Goal: Task Accomplishment & Management: Complete application form

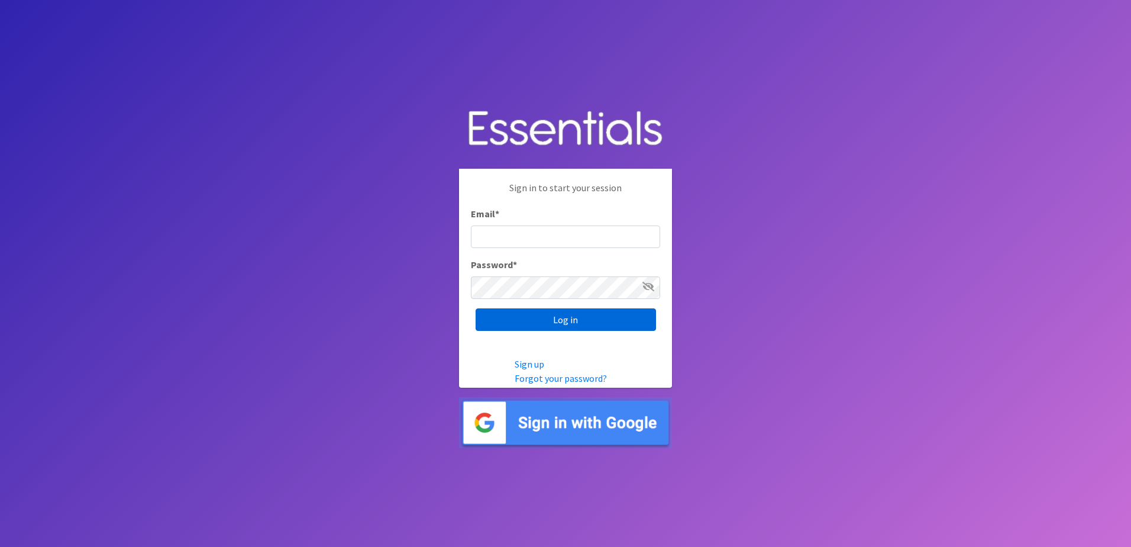
type input "[EMAIL_ADDRESS][DOMAIN_NAME]"
click at [552, 318] on input "Log in" at bounding box center [566, 319] width 180 height 22
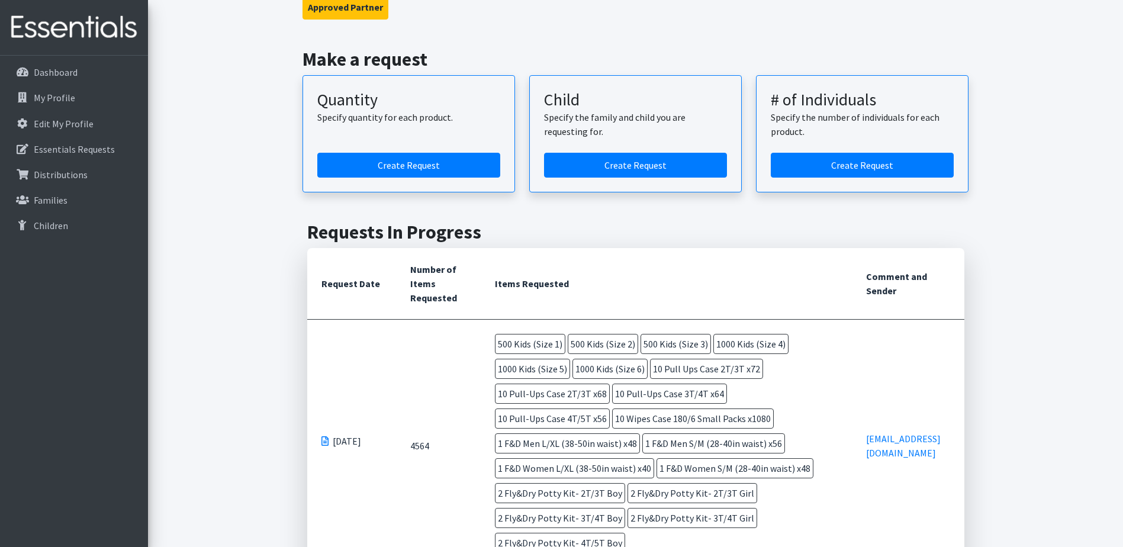
scroll to position [178, 0]
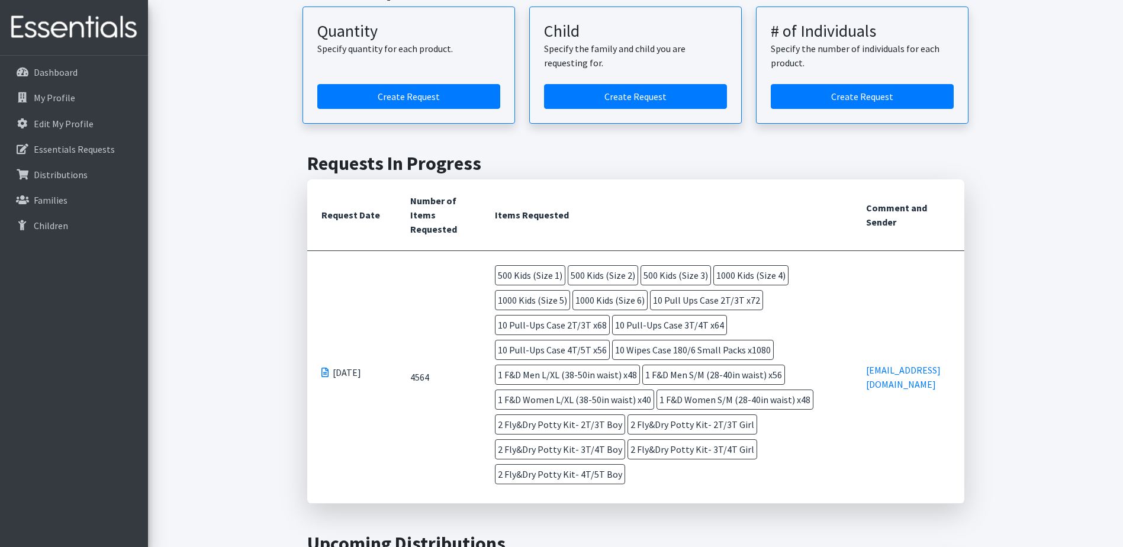
click at [325, 367] on span at bounding box center [324, 371] width 7 height 9
click at [419, 366] on td "4564" at bounding box center [438, 377] width 85 height 253
click at [436, 246] on th "Number of Items Requested" at bounding box center [438, 215] width 85 height 72
click at [364, 210] on th "Request Date" at bounding box center [351, 215] width 89 height 72
click at [640, 365] on span "1 F&D Men L/XL (38-50in waist) x48" at bounding box center [567, 375] width 145 height 20
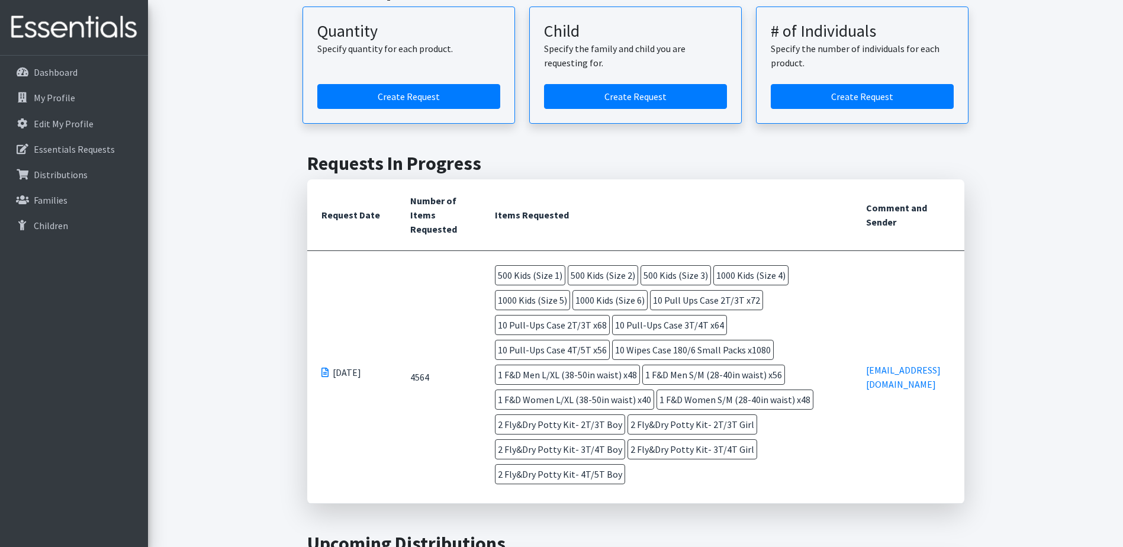
click at [625, 439] on span "2 Fly&Dry Potty Kit- 3T/4T Boy" at bounding box center [560, 449] width 130 height 20
click at [904, 291] on td "[EMAIL_ADDRESS][DOMAIN_NAME]" at bounding box center [908, 377] width 112 height 253
click at [46, 150] on p "Essentials Requests" at bounding box center [74, 149] width 81 height 12
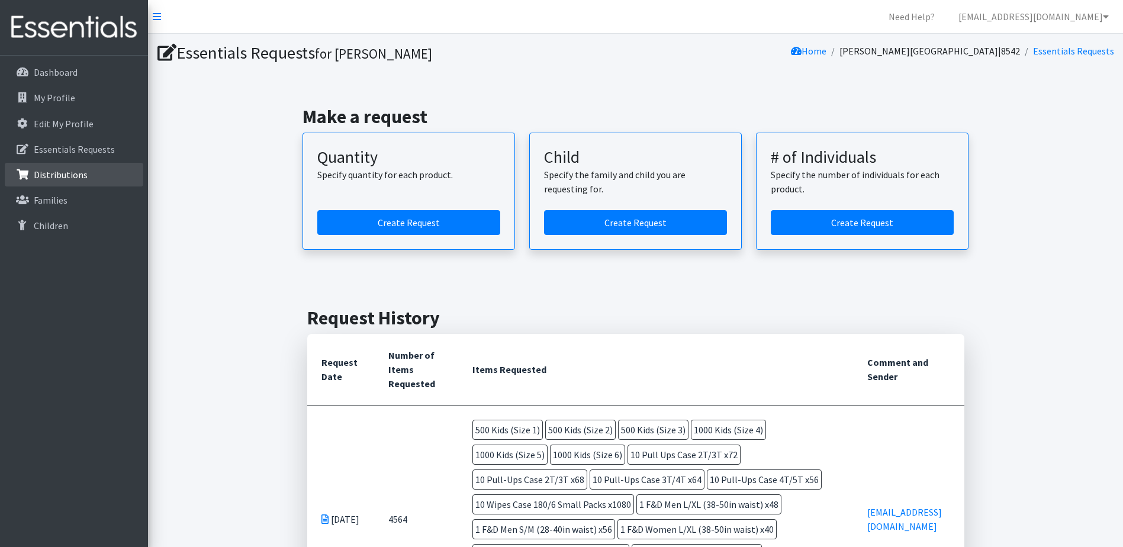
click at [46, 172] on p "Distributions" at bounding box center [61, 175] width 54 height 12
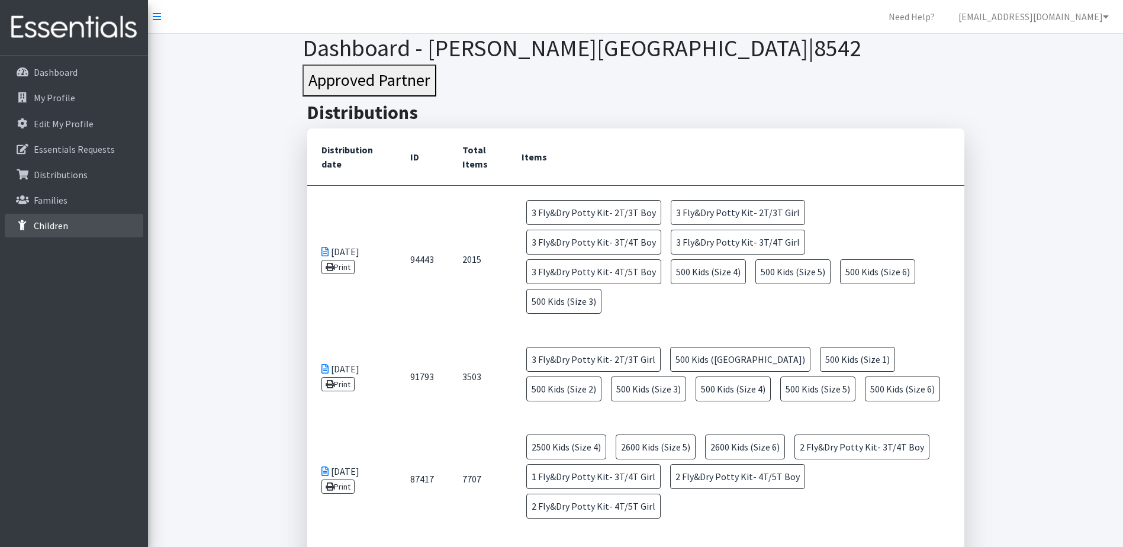
click at [41, 218] on link "Children" at bounding box center [74, 226] width 138 height 24
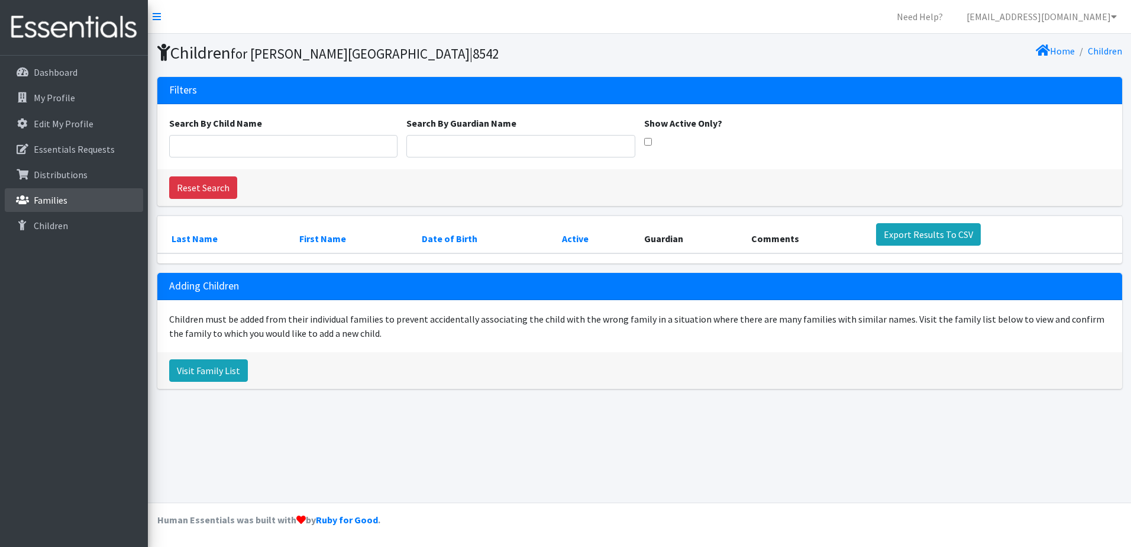
click at [41, 206] on p "Families" at bounding box center [51, 200] width 34 height 12
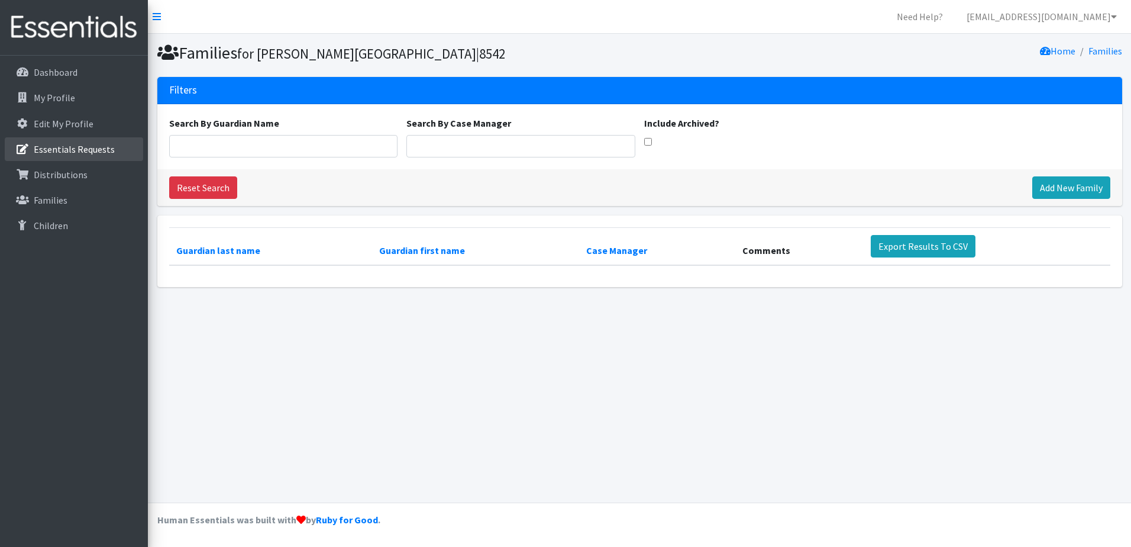
click at [56, 154] on p "Essentials Requests" at bounding box center [74, 149] width 81 height 12
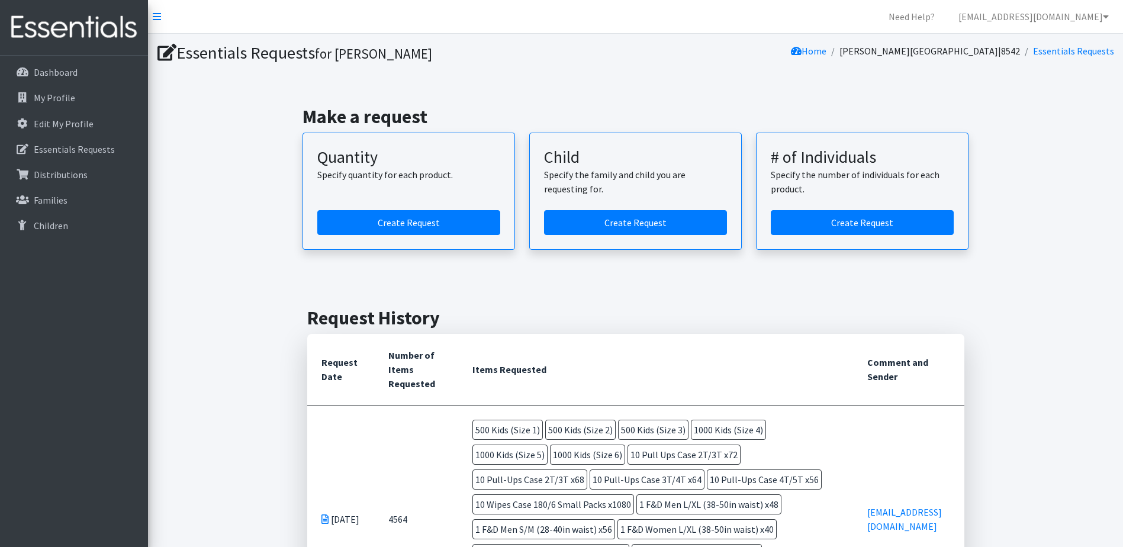
click at [334, 509] on td "[DATE]" at bounding box center [340, 519] width 67 height 228
click at [333, 517] on td "[DATE]" at bounding box center [340, 519] width 67 height 228
click at [589, 486] on span "10 Pull-Ups Case 3T/4T x64" at bounding box center [646, 479] width 115 height 20
click at [513, 503] on span "10 Wipes Case 180/6 Small Packs x1080" at bounding box center [553, 504] width 162 height 20
click at [63, 79] on link "Dashboard" at bounding box center [74, 72] width 138 height 24
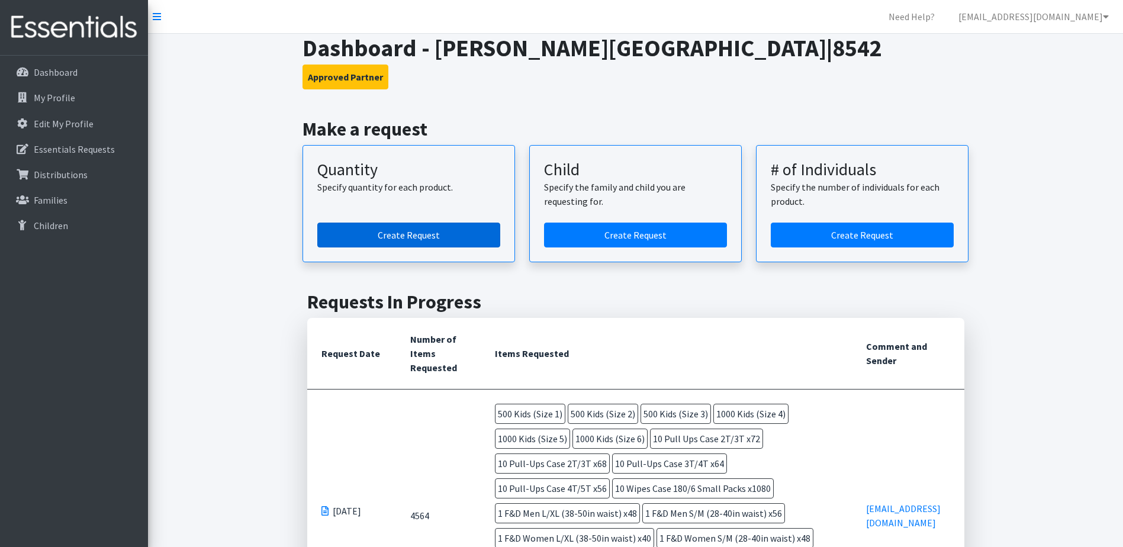
click at [410, 237] on link "Create Request" at bounding box center [408, 235] width 183 height 25
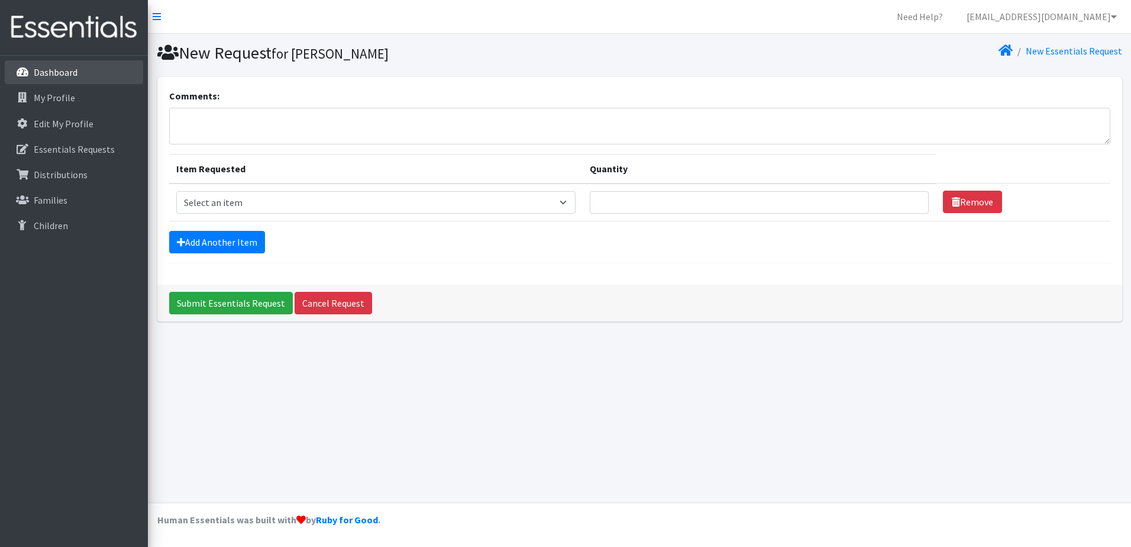
click at [49, 71] on p "Dashboard" at bounding box center [56, 72] width 44 height 12
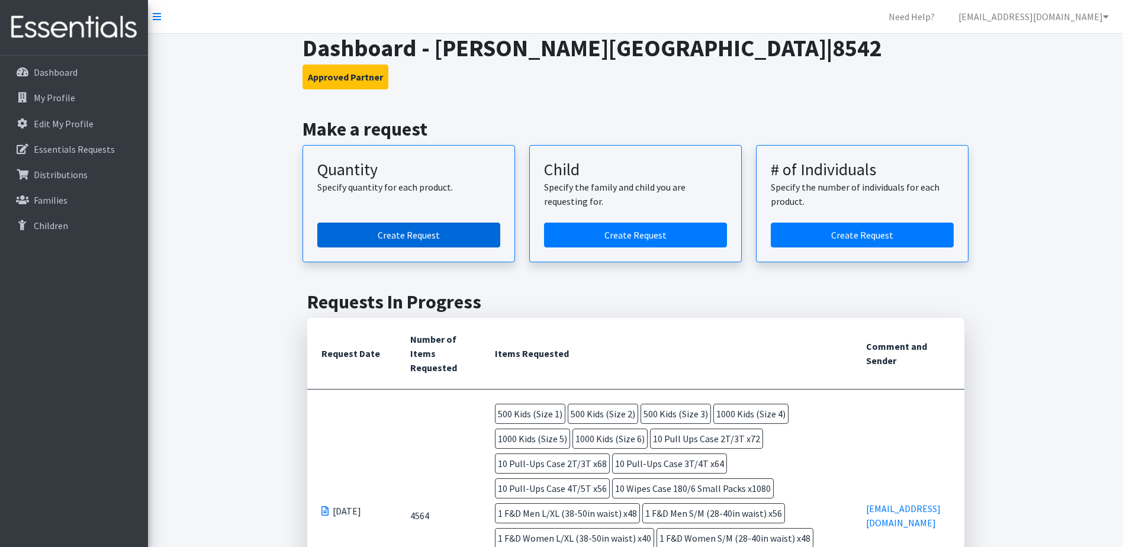
click at [392, 230] on link "Create Request" at bounding box center [408, 235] width 183 height 25
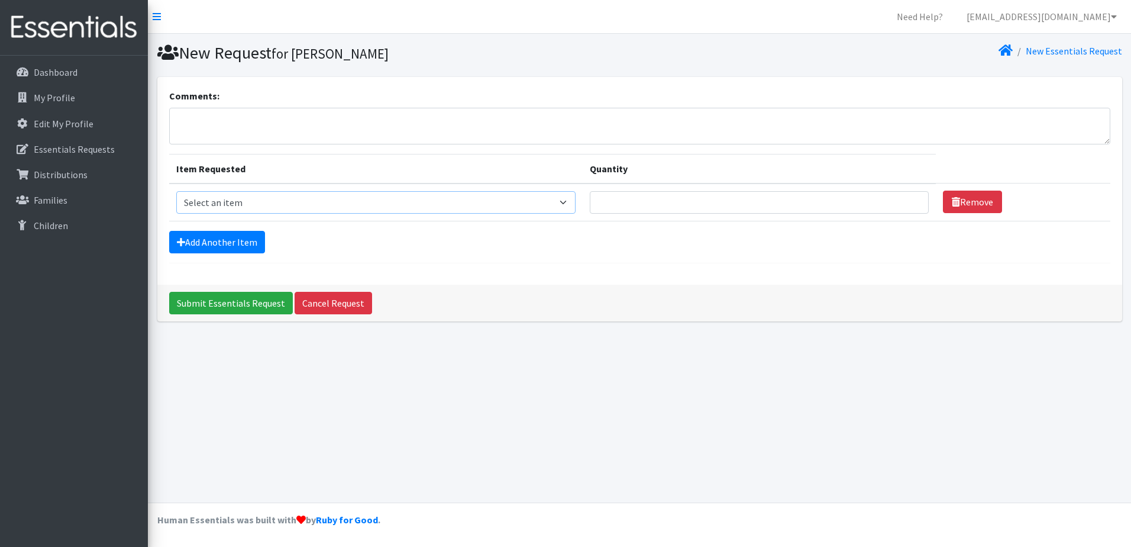
click at [576, 202] on select "Select an item Fly&Dry Potty Kit- 2T/3T Boy Fly&Dry Potty Kit- 2T/3T Girl Kids …" at bounding box center [375, 202] width 399 height 22
select select "1201"
click at [176, 191] on select "Select an item Fly&Dry Potty Kit- 2T/3T Boy Fly&Dry Potty Kit- 2T/3T Girl Kids …" at bounding box center [375, 202] width 399 height 22
click at [673, 207] on input "Quantity" at bounding box center [759, 202] width 339 height 22
type input "500"
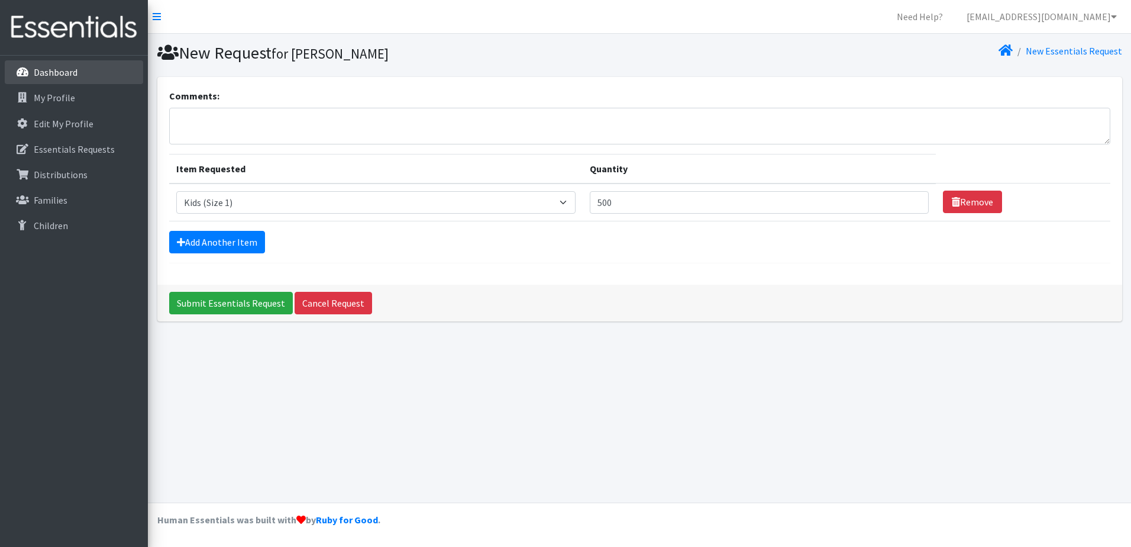
click at [60, 79] on link "Dashboard" at bounding box center [74, 72] width 138 height 24
